Goal: Communication & Community: Participate in discussion

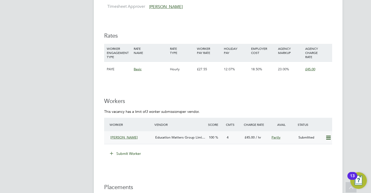
click at [175, 134] on div "Education Matters Group Limi…" at bounding box center [180, 137] width 54 height 9
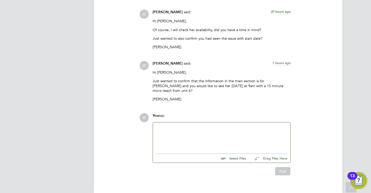
scroll to position [616, 0]
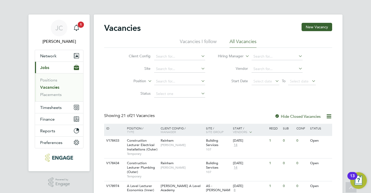
scroll to position [176, 0]
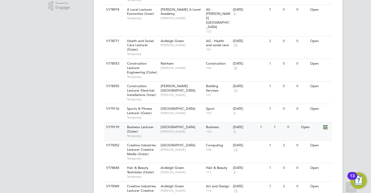
click at [136, 124] on span "Business Lecturer (Outer)" at bounding box center [140, 128] width 27 height 9
click at [173, 124] on span "[GEOGRAPHIC_DATA]" at bounding box center [177, 126] width 35 height 4
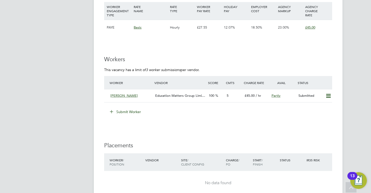
scroll to position [731, 0]
click at [170, 93] on div "Education Matters Group Limi…" at bounding box center [180, 96] width 54 height 9
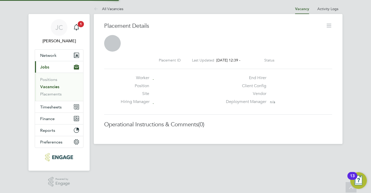
scroll to position [3, 3]
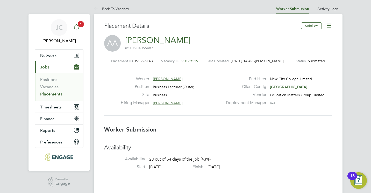
click at [74, 27] on icon "Main navigation" at bounding box center [76, 26] width 5 height 5
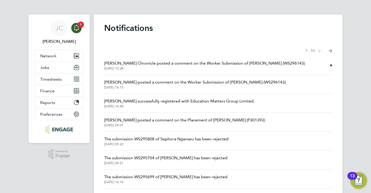
click at [155, 66] on span "[PERSON_NAME] Chronicle posted a comment on the Worker Submission of [PERSON_NA…" at bounding box center [204, 63] width 201 height 6
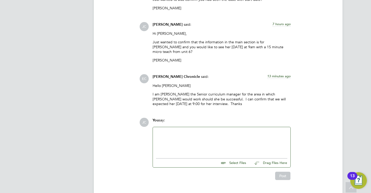
scroll to position [652, 0]
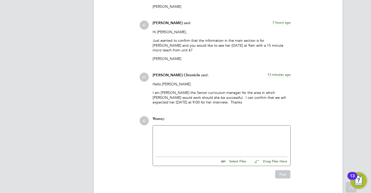
click at [233, 134] on div at bounding box center [221, 139] width 131 height 22
click at [180, 128] on div "Hi [PERSON_NAME], Perfect, she will be there for 9am and is preparing her micro…" at bounding box center [221, 139] width 131 height 22
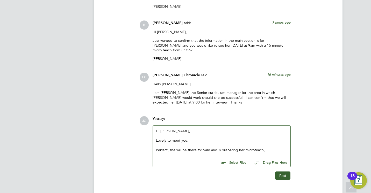
click at [265, 147] on div "Perfect, she will be there for 9am and is preparing her microteach," at bounding box center [221, 149] width 131 height 5
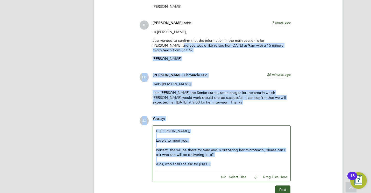
drag, startPoint x: 368, startPoint y: 151, endPoint x: 371, endPoint y: 36, distance: 114.9
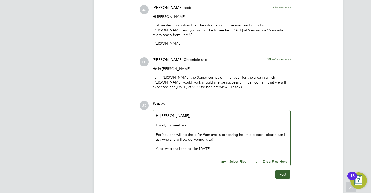
scroll to position [675, 0]
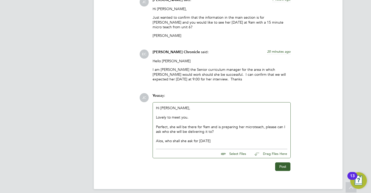
click at [210, 124] on div "Perfect, she will be there for 9am and is preparing her microteach, please can …" at bounding box center [221, 128] width 131 height 9
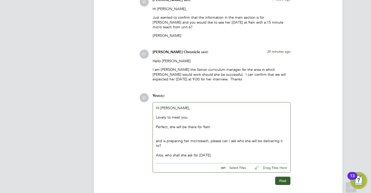
click at [210, 124] on div "Perfect, she will be there for 9am" at bounding box center [221, 126] width 131 height 5
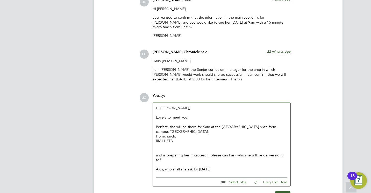
click at [268, 124] on div "Perfect, she will be there for 9am at the [GEOGRAPHIC_DATA] campus ( [GEOGRAPHI…" at bounding box center [221, 128] width 131 height 9
click at [267, 124] on div "Perfect, she will be there for 9am at the [GEOGRAPHIC_DATA] campus ( [GEOGRAPHI…" at bounding box center [221, 128] width 131 height 9
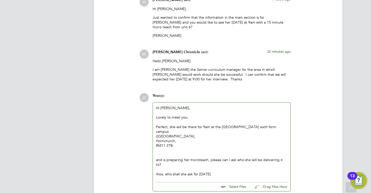
click at [181, 136] on div "Lovely to meet you. Perfect, she will be there for 9am at the [GEOGRAPHIC_DATA]…" at bounding box center [221, 141] width 131 height 52
drag, startPoint x: 157, startPoint y: 151, endPoint x: 221, endPoint y: 160, distance: 65.3
click at [221, 160] on div "Hi [PERSON_NAME], Lovely to meet you. Perfect, she will be there for 9am at the…" at bounding box center [221, 140] width 131 height 71
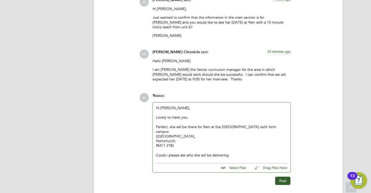
click at [167, 152] on div "Could i please ask who she will be delivering" at bounding box center [221, 154] width 131 height 5
click at [233, 152] on div "Could I please ask who she will be delivering" at bounding box center [221, 154] width 131 height 5
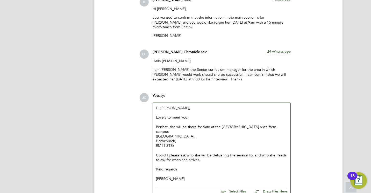
click at [322, 158] on div "JC You say: Hi [PERSON_NAME], Lovely to meet you. Perfect, she will be there fo…" at bounding box center [235, 150] width 193 height 115
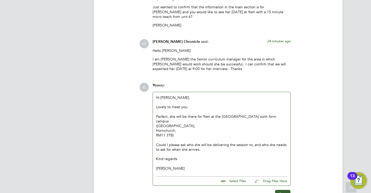
scroll to position [696, 0]
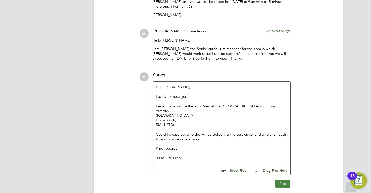
click at [286, 179] on button "Post" at bounding box center [282, 183] width 15 height 8
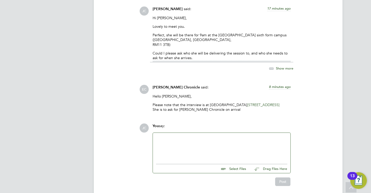
scroll to position [781, 0]
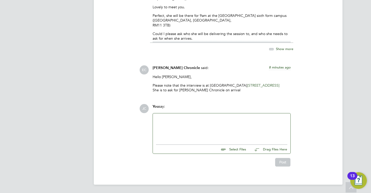
click at [204, 124] on div at bounding box center [221, 127] width 131 height 22
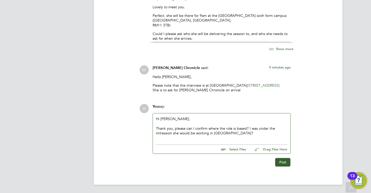
click at [164, 131] on div "Thank you, please can I confirm where the role is based? I was under the imlres…" at bounding box center [221, 130] width 131 height 9
click at [238, 131] on div "Thank you, please can I confirm where the role is based? I was under the impres…" at bounding box center [221, 130] width 131 height 9
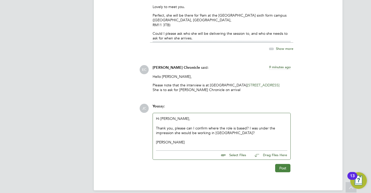
click at [280, 168] on button "Post" at bounding box center [282, 168] width 15 height 8
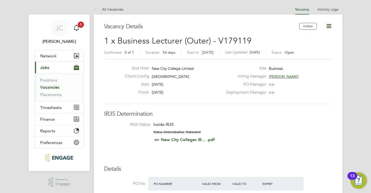
click at [166, 75] on span "[GEOGRAPHIC_DATA]" at bounding box center [170, 76] width 37 height 5
click at [80, 29] on div "Main navigation" at bounding box center [76, 28] width 10 height 10
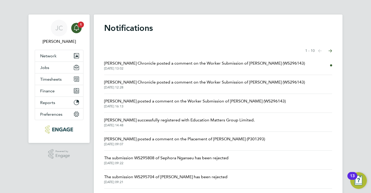
click at [125, 63] on span "[PERSON_NAME] Chronicle posted a comment on the Worker Submission of [PERSON_NA…" at bounding box center [204, 63] width 201 height 6
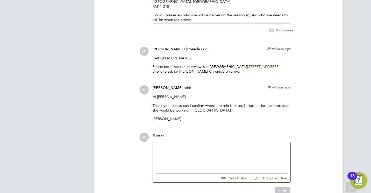
scroll to position [797, 0]
